Goal: Entertainment & Leisure: Consume media (video, audio)

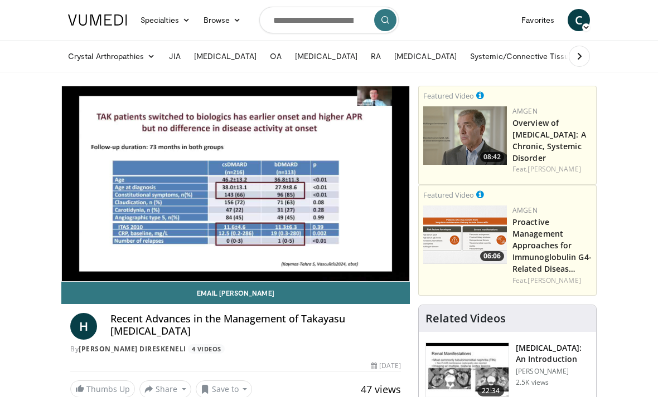
click at [313, 199] on icon "Video Player" at bounding box center [328, 183] width 31 height 31
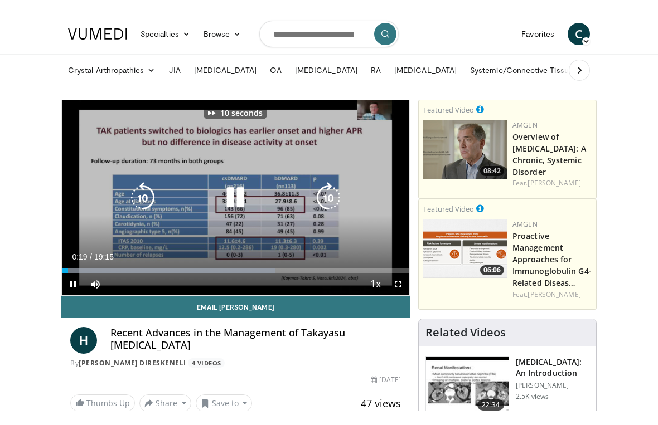
scroll to position [13, 0]
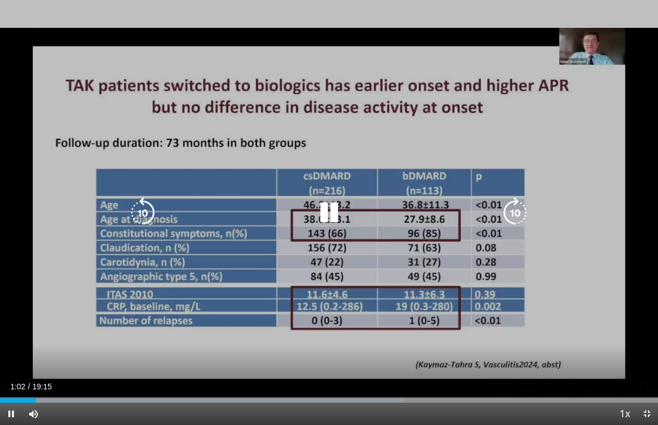
click at [335, 207] on icon "Video Player" at bounding box center [328, 212] width 31 height 31
click at [335, 215] on icon "Video Player" at bounding box center [328, 212] width 31 height 31
click at [334, 211] on icon "Video Player" at bounding box center [328, 212] width 31 height 31
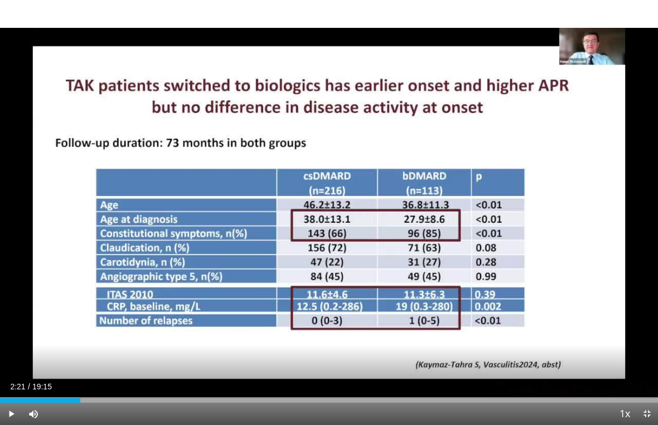
click at [333, 207] on div "10 seconds Tap to unmute" at bounding box center [329, 212] width 658 height 425
click at [329, 251] on div "10 seconds Tap to unmute" at bounding box center [329, 212] width 658 height 425
click at [320, 252] on div "10 seconds Tap to unmute" at bounding box center [329, 212] width 658 height 425
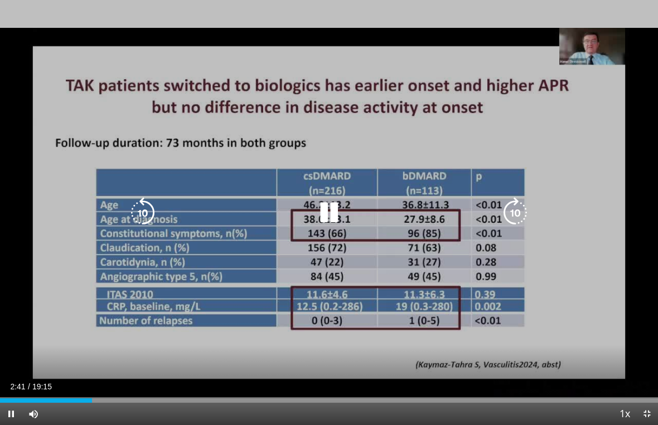
click at [340, 211] on icon "Video Player" at bounding box center [328, 212] width 31 height 31
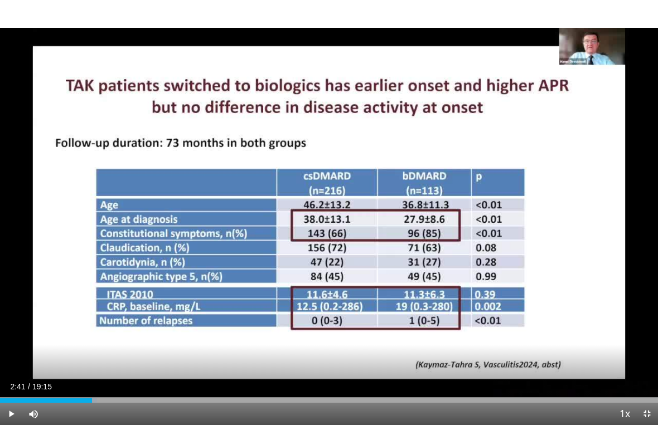
click at [21, 397] on div "Progress Bar" at bounding box center [46, 400] width 92 height 4
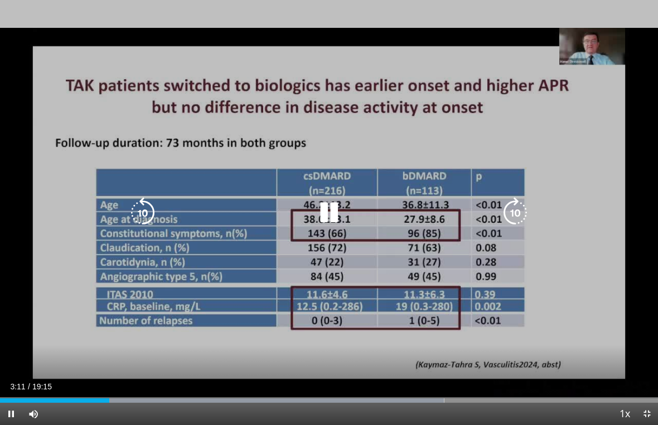
click at [342, 211] on icon "Video Player" at bounding box center [328, 212] width 31 height 31
click at [335, 211] on icon "Video Player" at bounding box center [328, 212] width 31 height 31
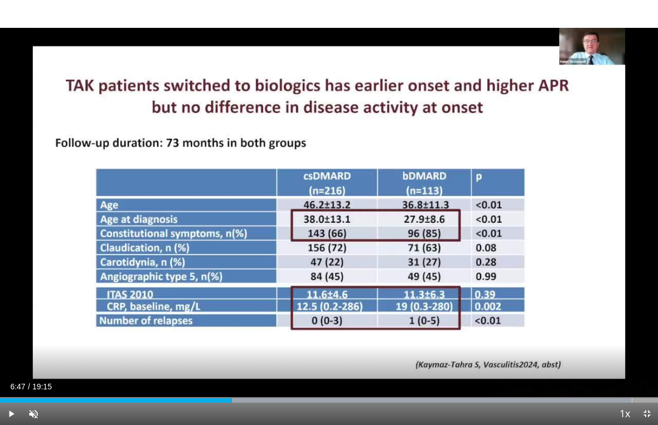
click at [348, 265] on div "10 seconds Tap to unmute" at bounding box center [329, 212] width 658 height 425
click at [43, 397] on span "Video Player" at bounding box center [33, 414] width 22 height 22
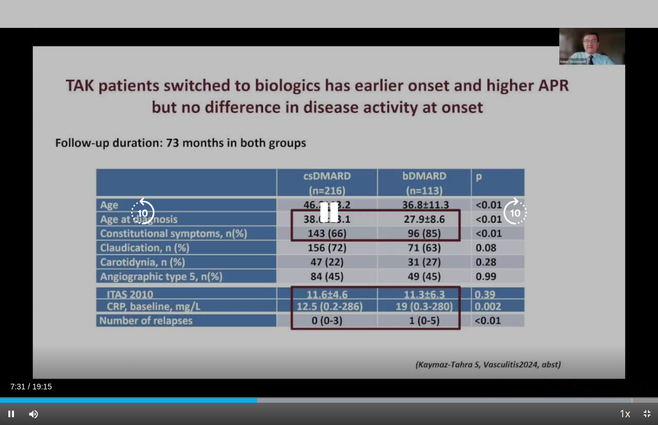
click at [368, 212] on div "Video Player" at bounding box center [329, 213] width 395 height 22
click at [339, 208] on icon "Video Player" at bounding box center [328, 212] width 31 height 31
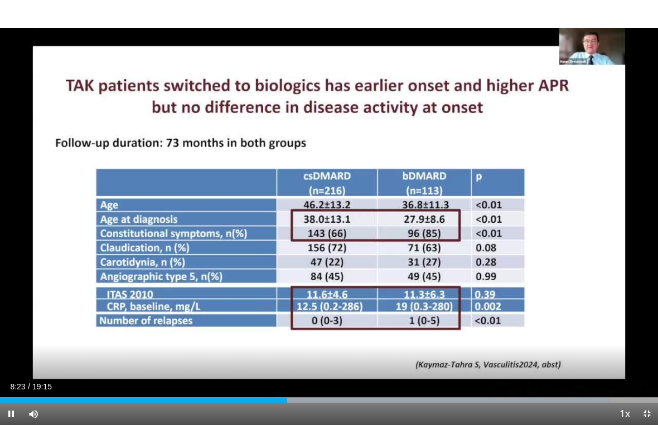
click at [651, 397] on span "Video Player" at bounding box center [646, 414] width 22 height 22
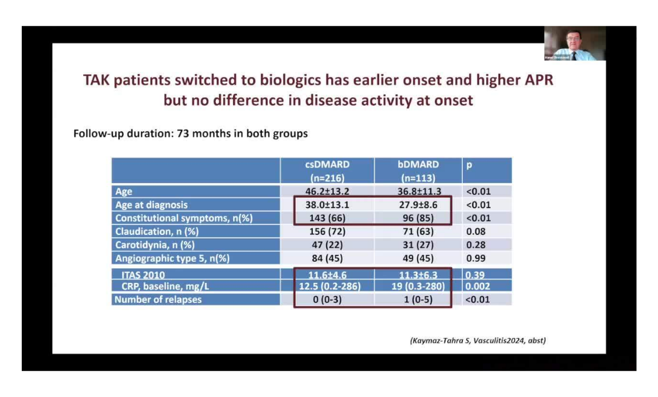
scroll to position [0, 0]
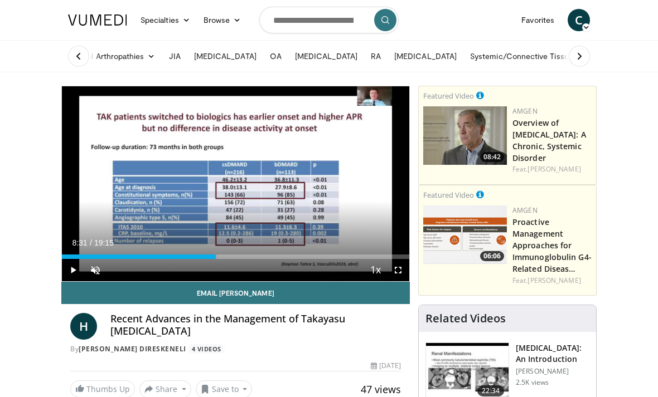
click at [105, 260] on span "Video Player" at bounding box center [95, 270] width 22 height 22
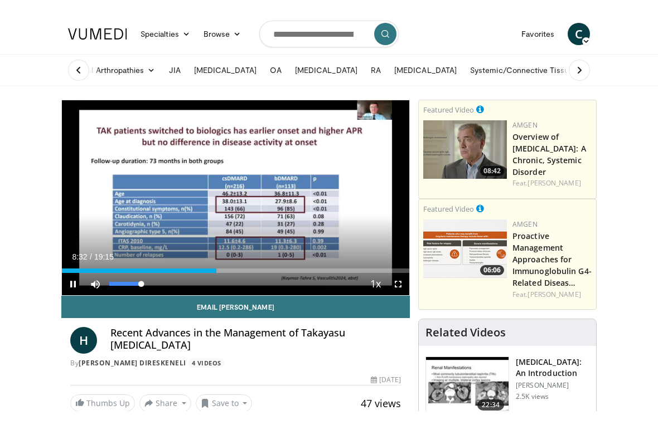
scroll to position [13, 0]
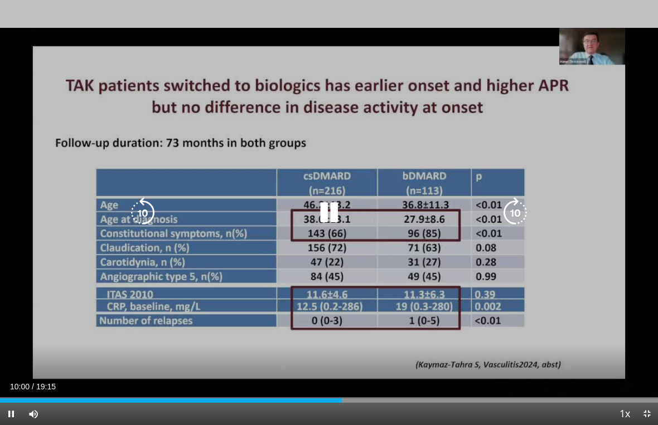
click at [333, 209] on icon "Video Player" at bounding box center [328, 212] width 31 height 31
click at [16, 397] on span "Video Player" at bounding box center [11, 414] width 22 height 22
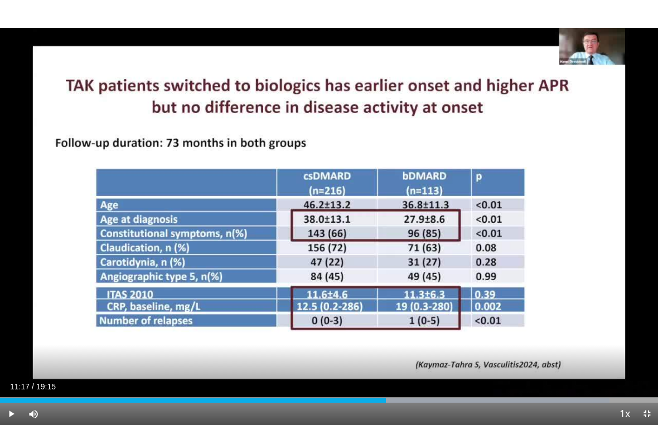
click at [654, 397] on span "Video Player" at bounding box center [646, 414] width 22 height 22
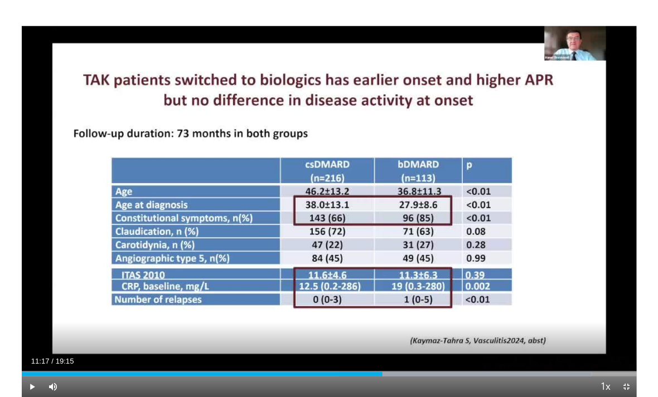
scroll to position [0, 0]
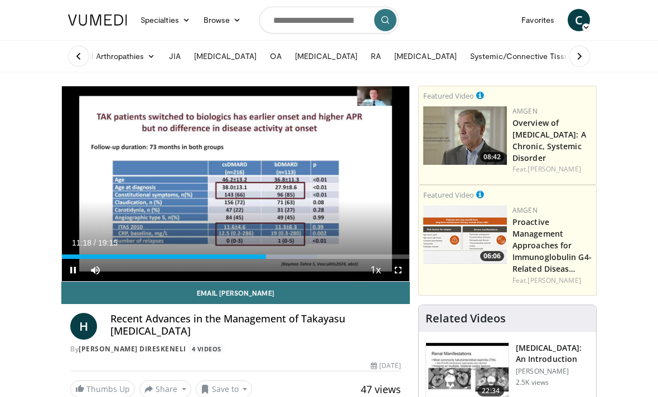
click at [407, 267] on span "Video Player" at bounding box center [398, 270] width 22 height 22
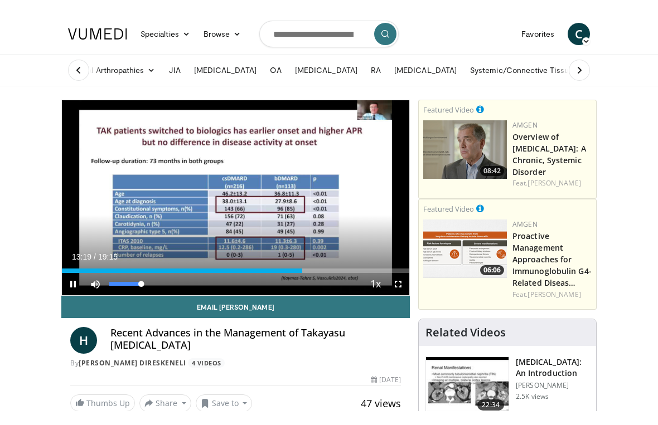
scroll to position [13, 0]
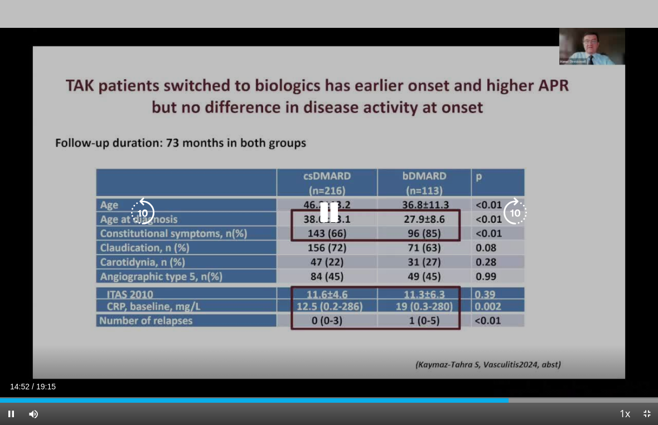
click at [338, 203] on icon "Video Player" at bounding box center [328, 212] width 31 height 31
click at [654, 397] on span "Video Player" at bounding box center [646, 414] width 22 height 22
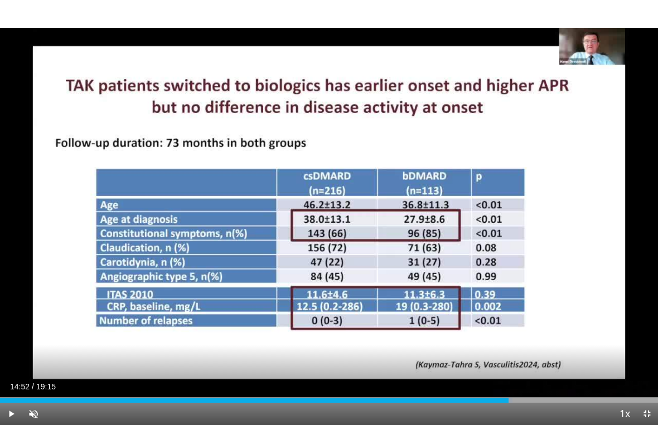
click at [53, 397] on div "Current Time 14:52 / Duration 19:15 Play Skip Backward Skip Forward Unmute Load…" at bounding box center [329, 414] width 658 height 22
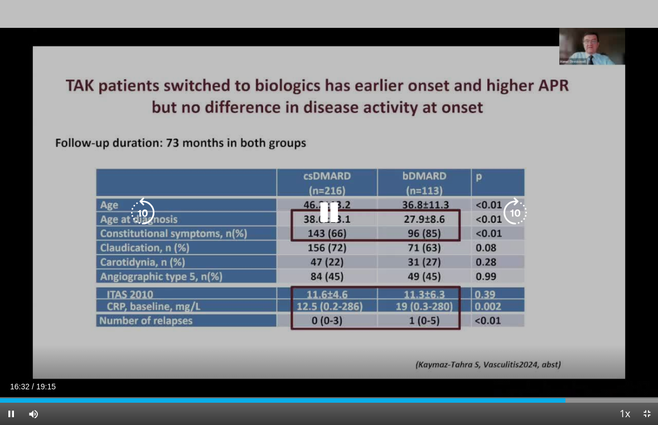
click at [338, 207] on icon "Video Player" at bounding box center [328, 212] width 31 height 31
click at [338, 210] on icon "Video Player" at bounding box center [328, 212] width 31 height 31
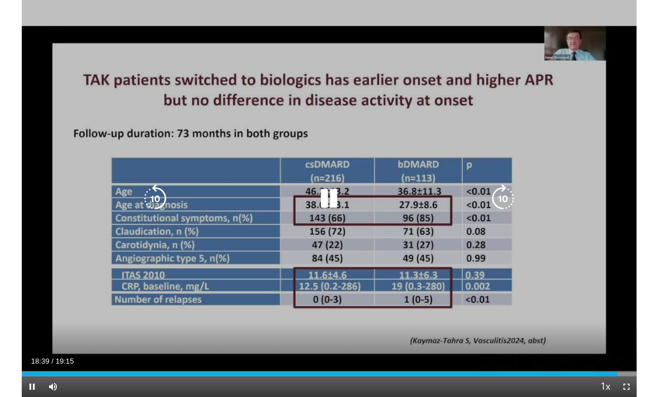
scroll to position [0, 0]
